Goal: Transaction & Acquisition: Subscribe to service/newsletter

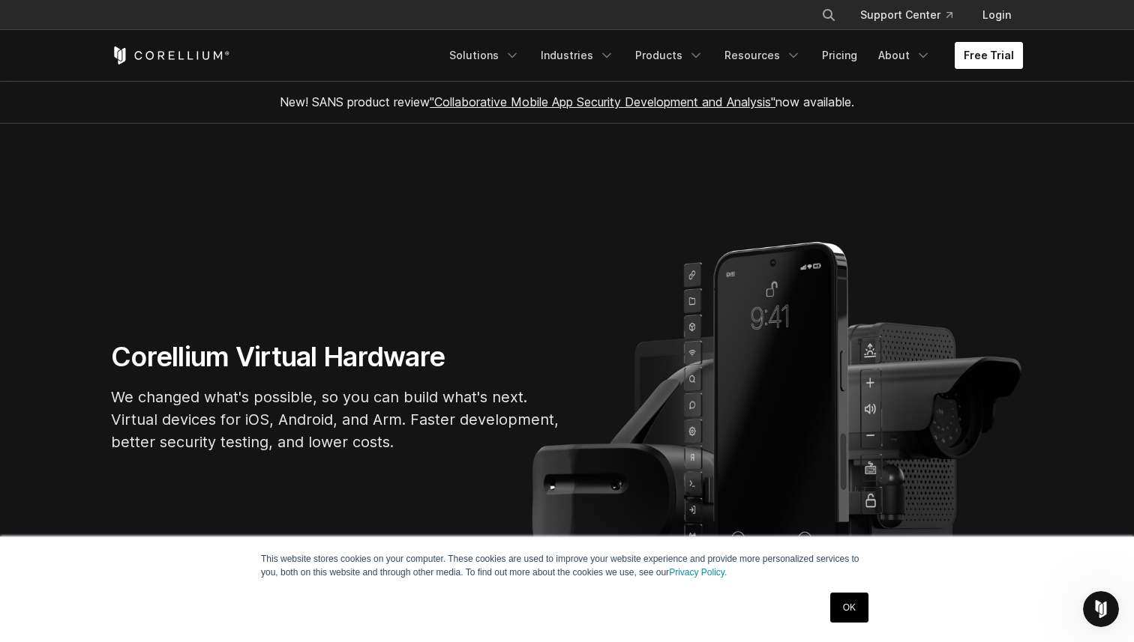
click at [980, 58] on link "Free Trial" at bounding box center [988, 55] width 68 height 27
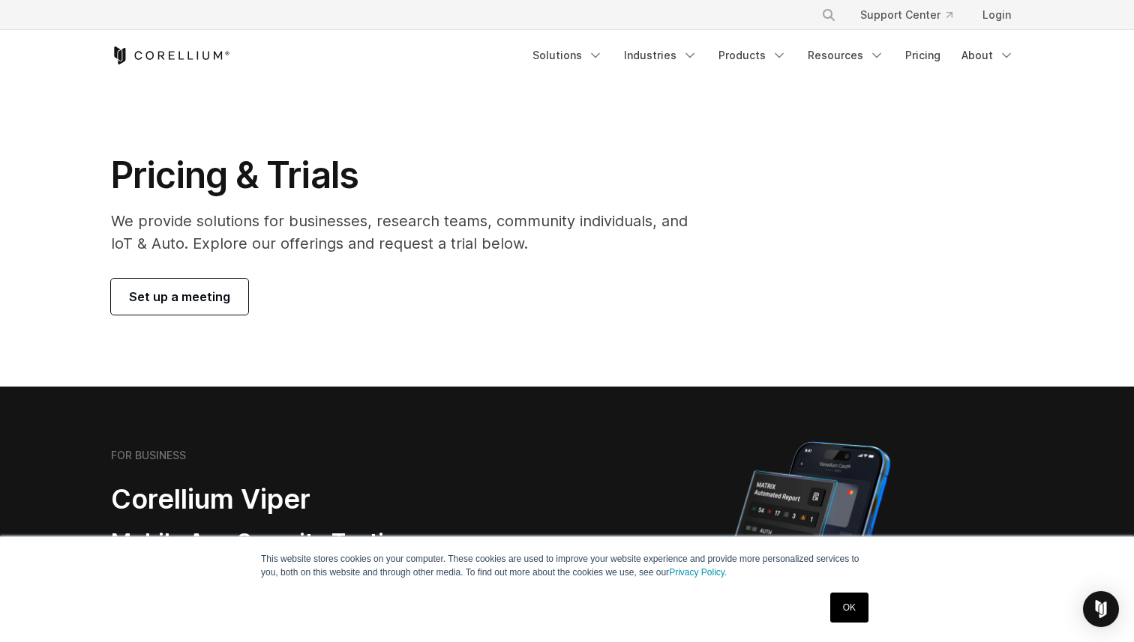
click at [831, 606] on link "OK" at bounding box center [849, 608] width 38 height 30
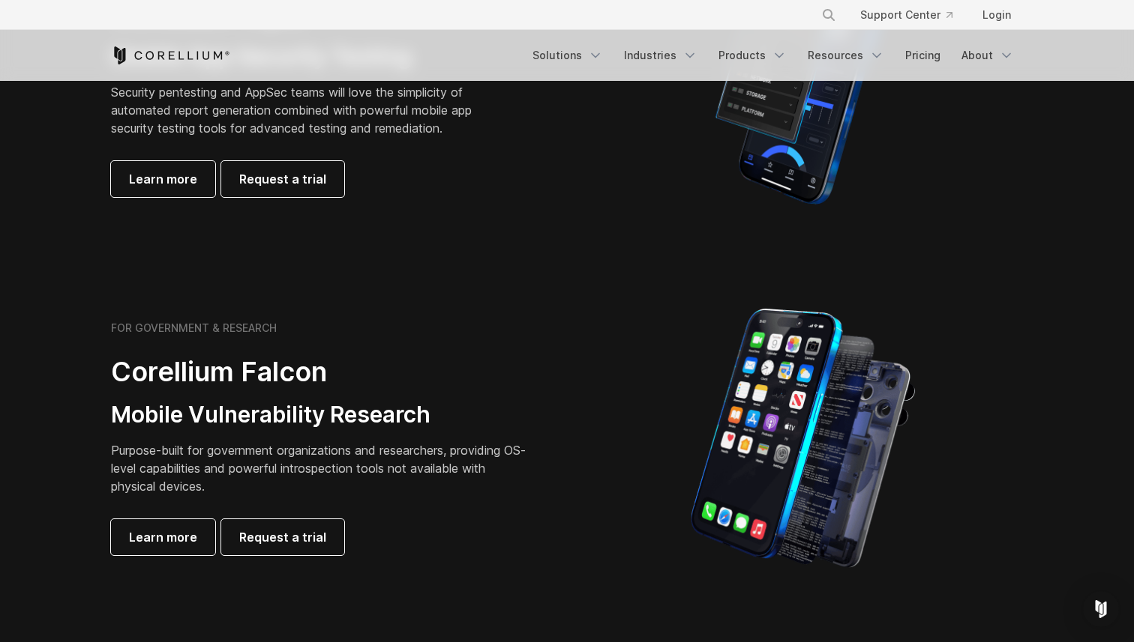
scroll to position [307, 0]
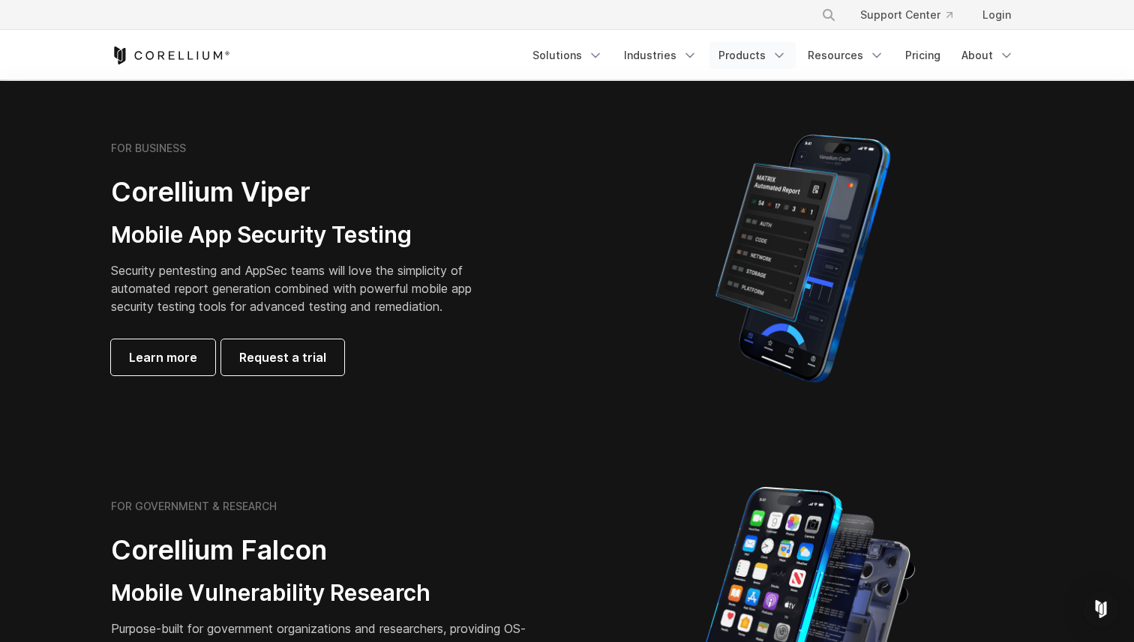
click at [765, 56] on link "Products" at bounding box center [752, 55] width 86 height 27
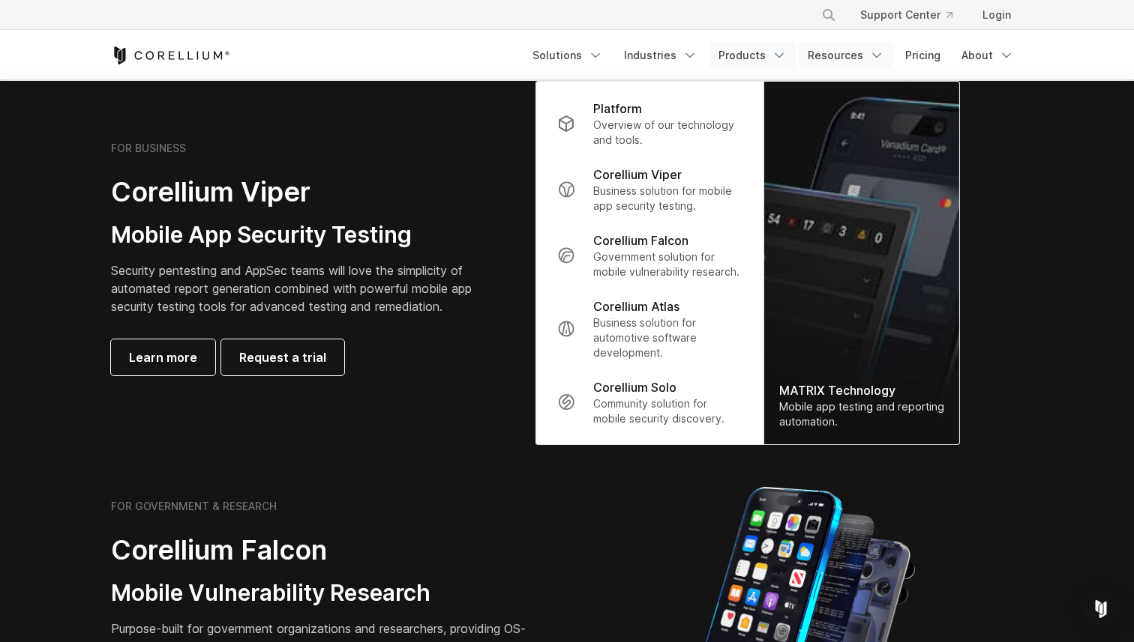
click at [826, 49] on link "Resources" at bounding box center [845, 55] width 94 height 27
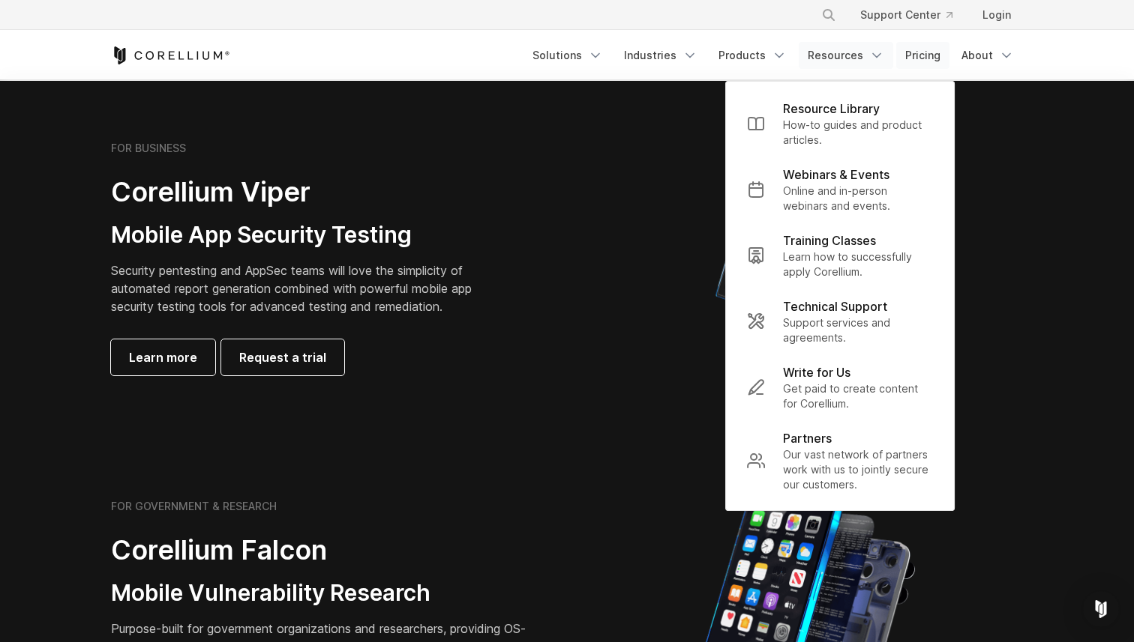
click at [908, 54] on link "Pricing" at bounding box center [922, 55] width 53 height 27
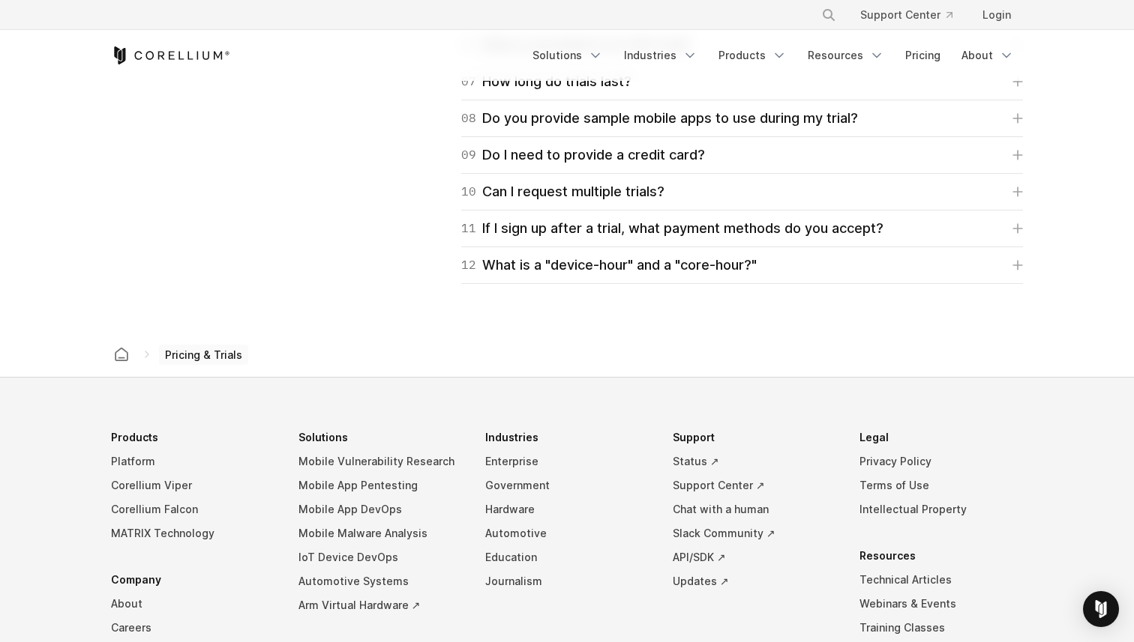
scroll to position [2410, 0]
